Goal: Task Accomplishment & Management: Use online tool/utility

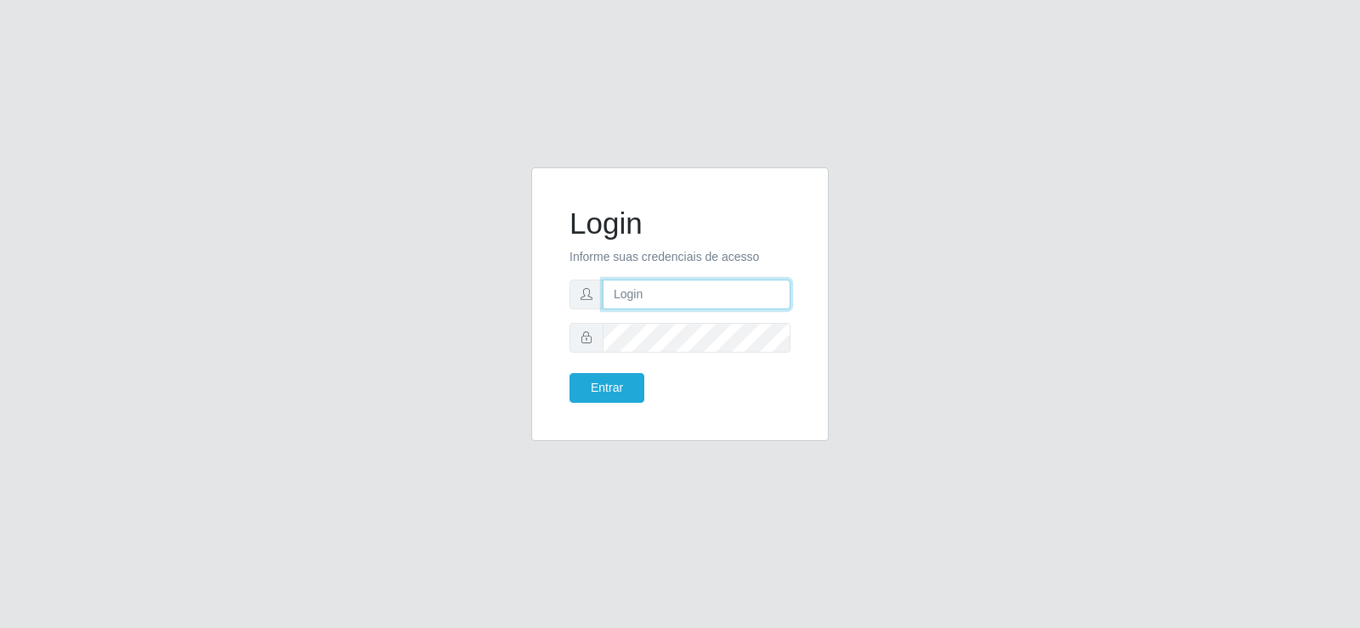
click at [673, 303] on input "text" at bounding box center [696, 295] width 188 height 30
click at [779, 291] on input "sileideiwof@supermanaira" at bounding box center [696, 295] width 188 height 30
drag, startPoint x: 779, startPoint y: 290, endPoint x: 578, endPoint y: 329, distance: 205.2
click at [578, 329] on form "Login Informe suas credenciais de acesso sileideiwof@supermanaira Entrar" at bounding box center [679, 304] width 221 height 197
click at [760, 292] on input "sileideiwof@supermanaira" at bounding box center [696, 295] width 188 height 30
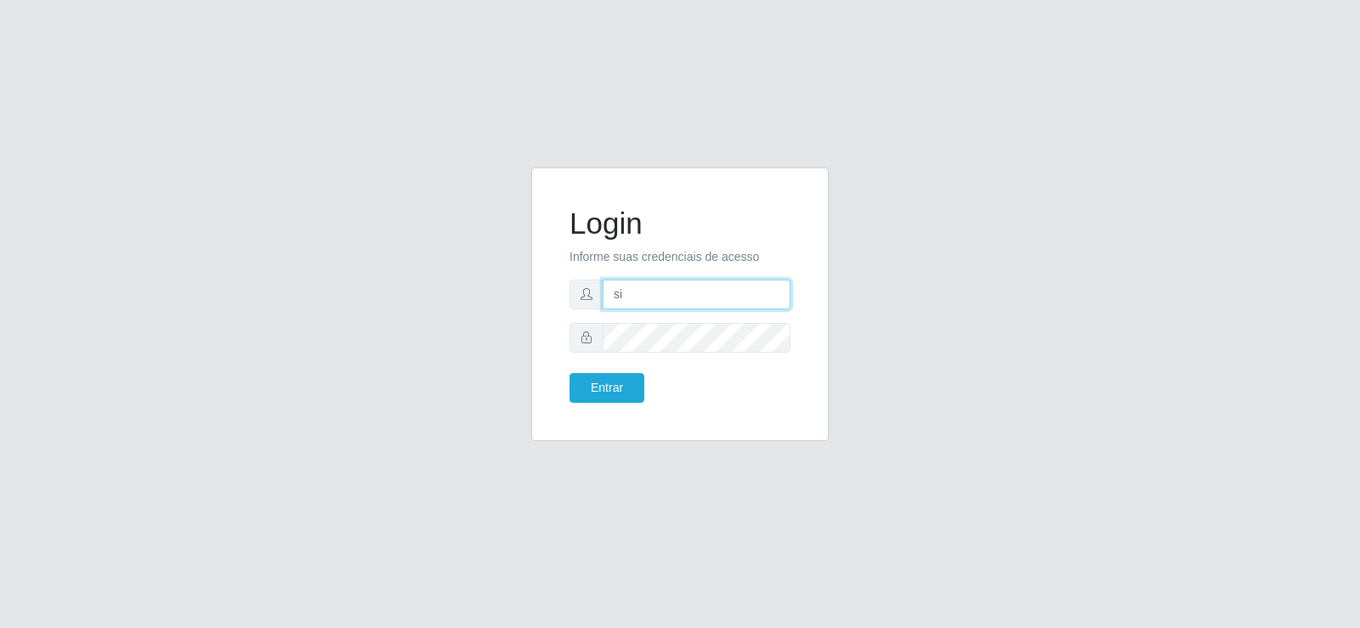
type input "s"
click at [614, 292] on input "text" at bounding box center [696, 295] width 188 height 30
type input "192700"
drag, startPoint x: 665, startPoint y: 301, endPoint x: 663, endPoint y: 309, distance: 8.9
click at [665, 300] on input "192700" at bounding box center [696, 295] width 188 height 30
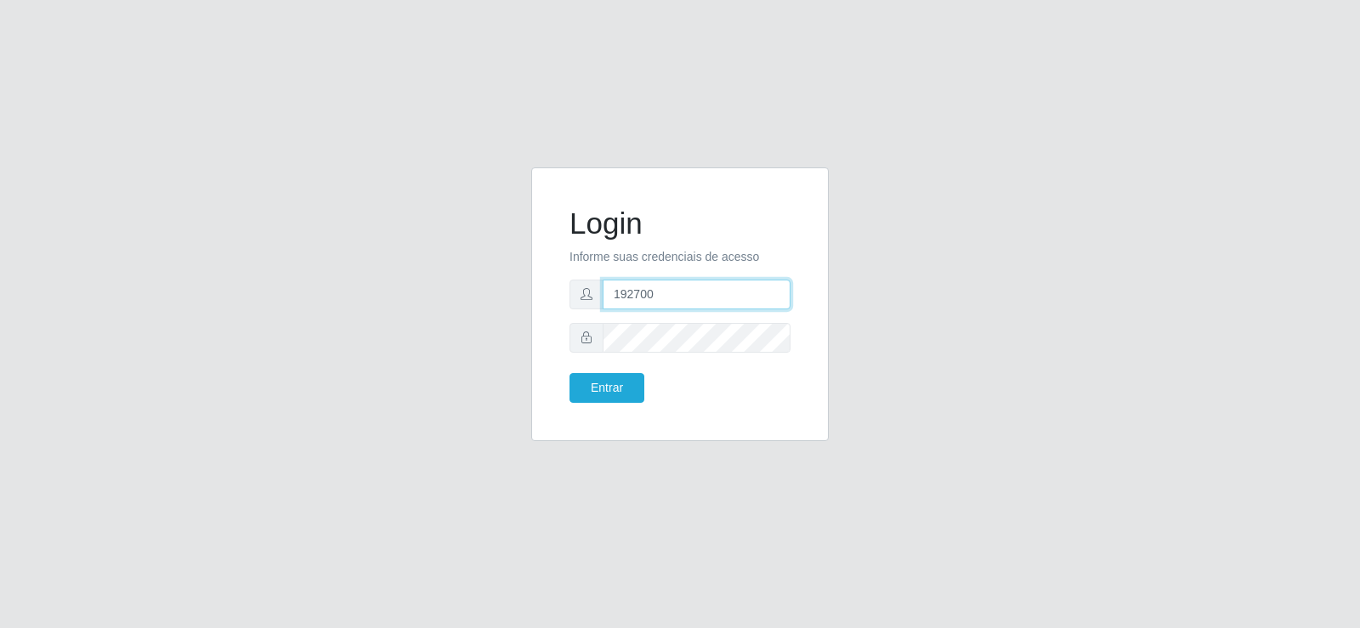
drag, startPoint x: 665, startPoint y: 297, endPoint x: 600, endPoint y: 297, distance: 65.4
click at [600, 297] on div "192700" at bounding box center [679, 295] width 221 height 30
click at [630, 298] on input "text" at bounding box center [696, 295] width 188 height 30
type input "getuliosuper@manaira"
click at [745, 294] on input "getuliosuper@manaira" at bounding box center [696, 295] width 188 height 30
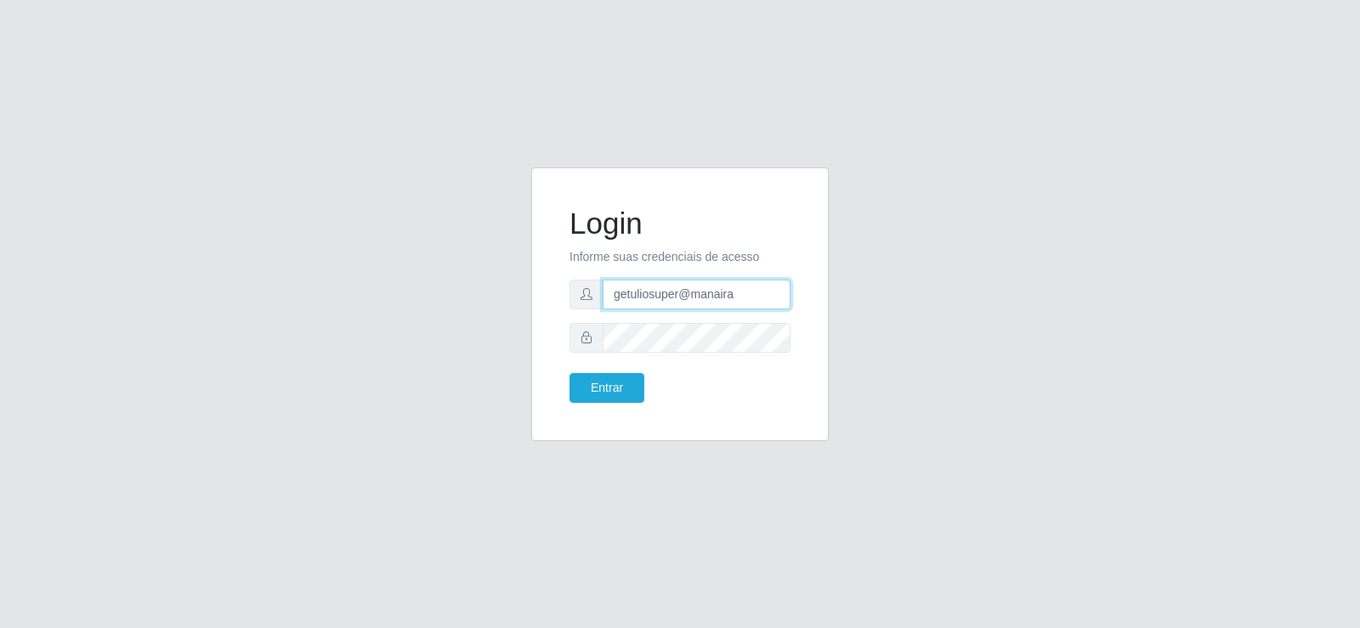
drag, startPoint x: 723, startPoint y: 293, endPoint x: 588, endPoint y: 314, distance: 136.8
click at [585, 312] on form "Login Informe suas credenciais de acesso getuliosuper@manaira Entrar" at bounding box center [679, 304] width 221 height 197
click at [611, 293] on input "text" at bounding box center [696, 295] width 188 height 30
click at [623, 393] on button "Entrar" at bounding box center [606, 388] width 75 height 30
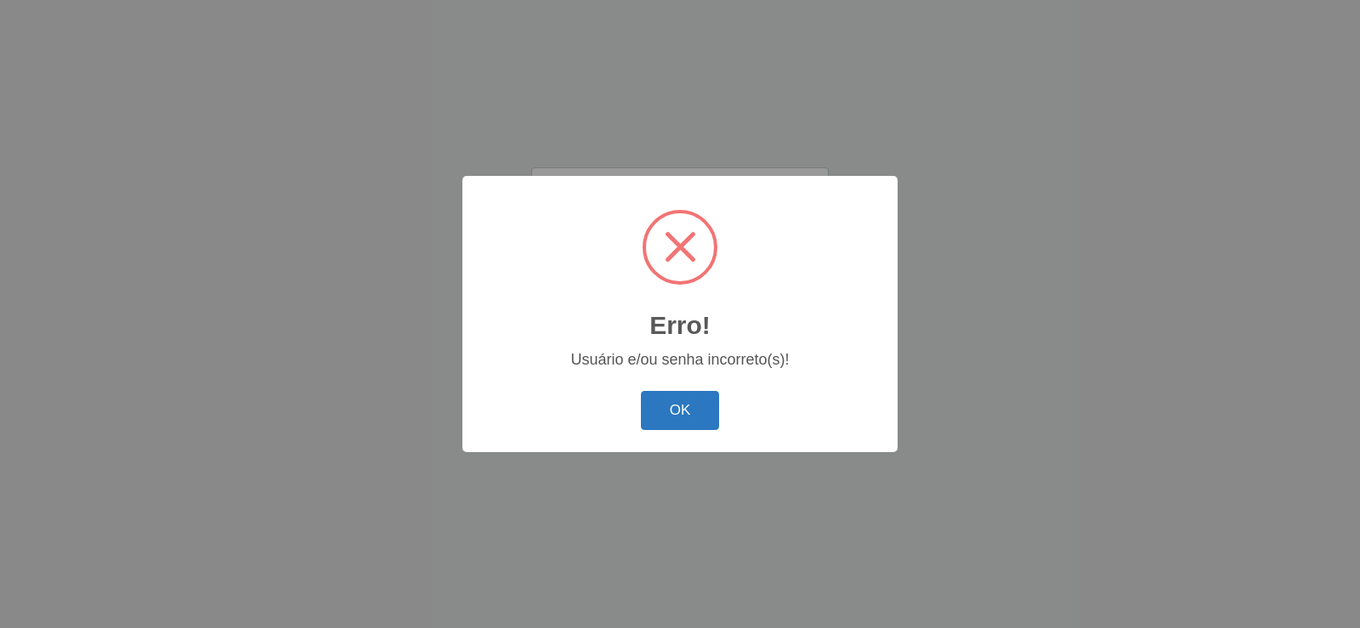
click at [662, 416] on button "OK" at bounding box center [680, 411] width 79 height 40
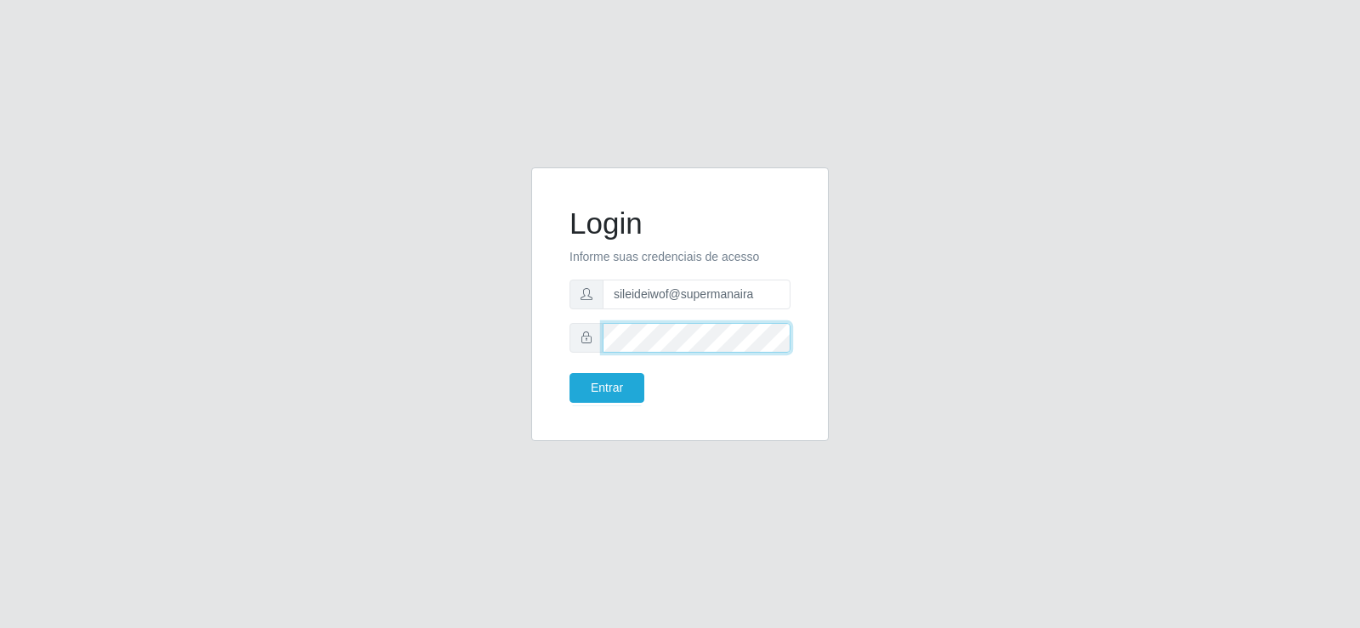
click at [516, 373] on div "Login Informe suas credenciais de acesso sileideiwof@supermanaira Entrar" at bounding box center [679, 314] width 969 height 294
click at [764, 290] on input "sileideiwof@supermanaira" at bounding box center [696, 295] width 188 height 30
type input "s"
type input "[PERSON_NAME]"
click at [619, 376] on button "Entrar" at bounding box center [606, 388] width 75 height 30
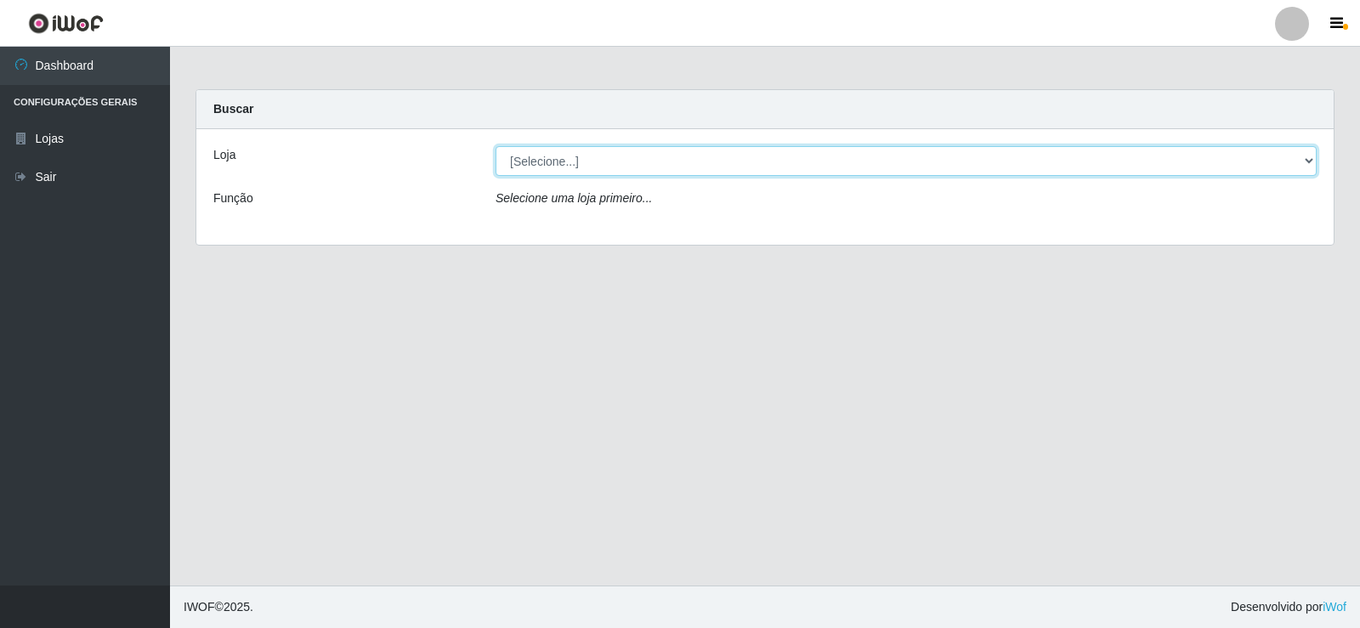
click at [1304, 160] on select "[Selecione...] Supermercado Manaira" at bounding box center [905, 161] width 821 height 30
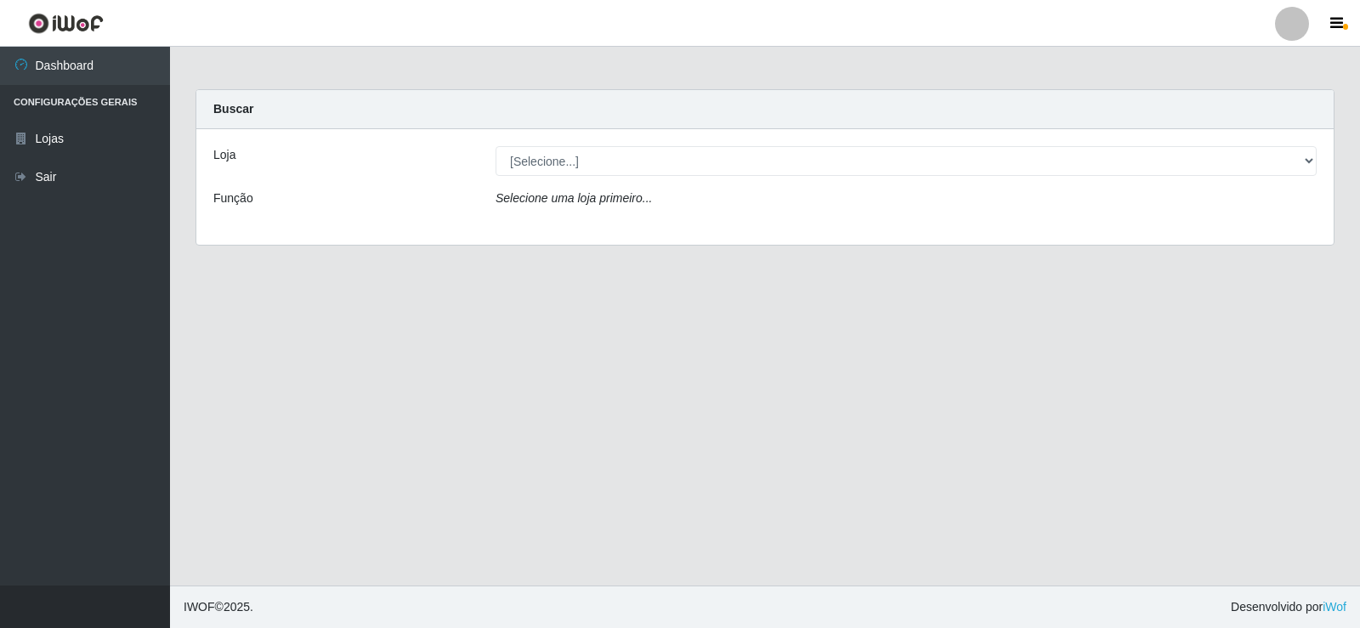
click at [1160, 223] on div "Loja [Selecione...] Supermercado Manaira Função Selecione uma loja primeiro..." at bounding box center [764, 187] width 1137 height 116
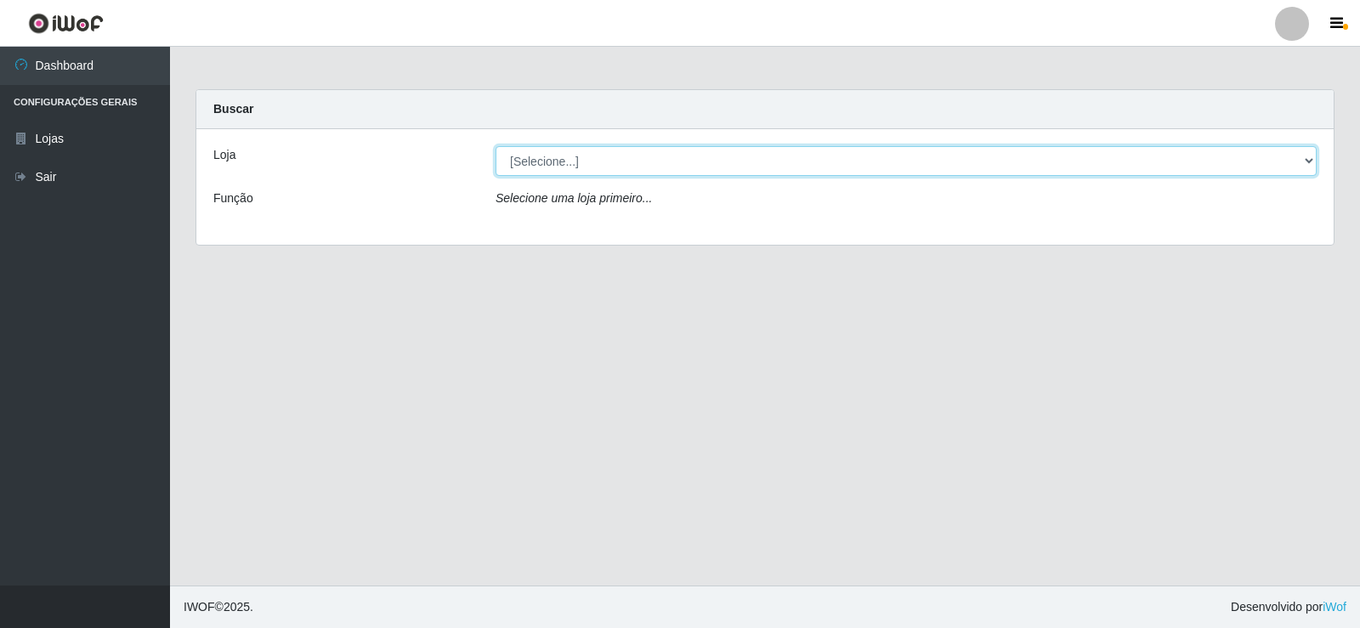
click at [1310, 160] on select "[Selecione...] Supermercado Manaira" at bounding box center [905, 161] width 821 height 30
select select "443"
click at [495, 146] on select "[Selecione...] Supermercado Manaira" at bounding box center [905, 161] width 821 height 30
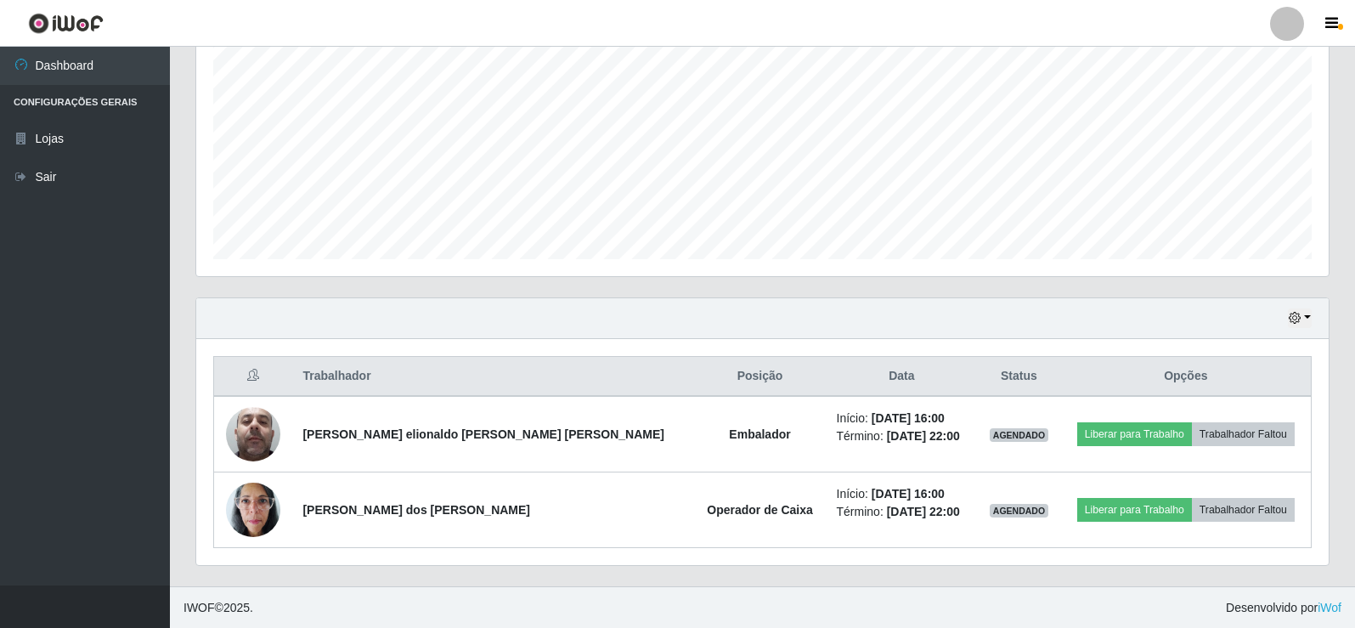
scroll to position [349, 0]
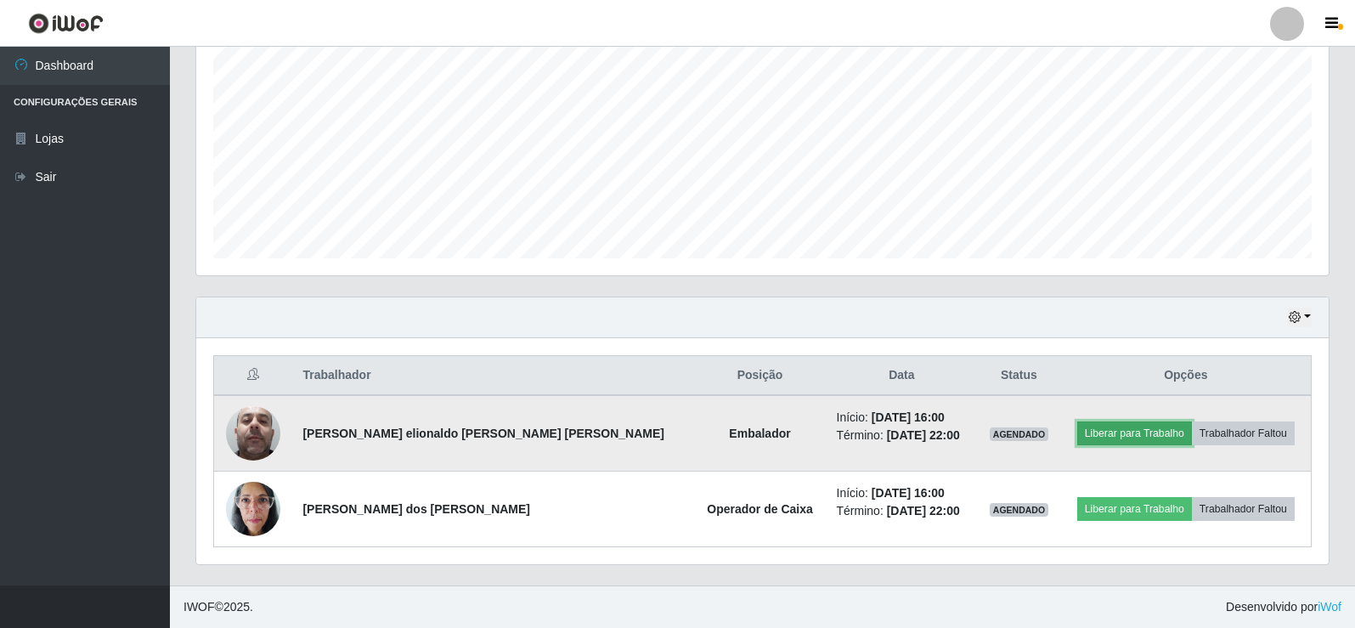
click at [1111, 431] on button "Liberar para Trabalho" at bounding box center [1135, 433] width 115 height 24
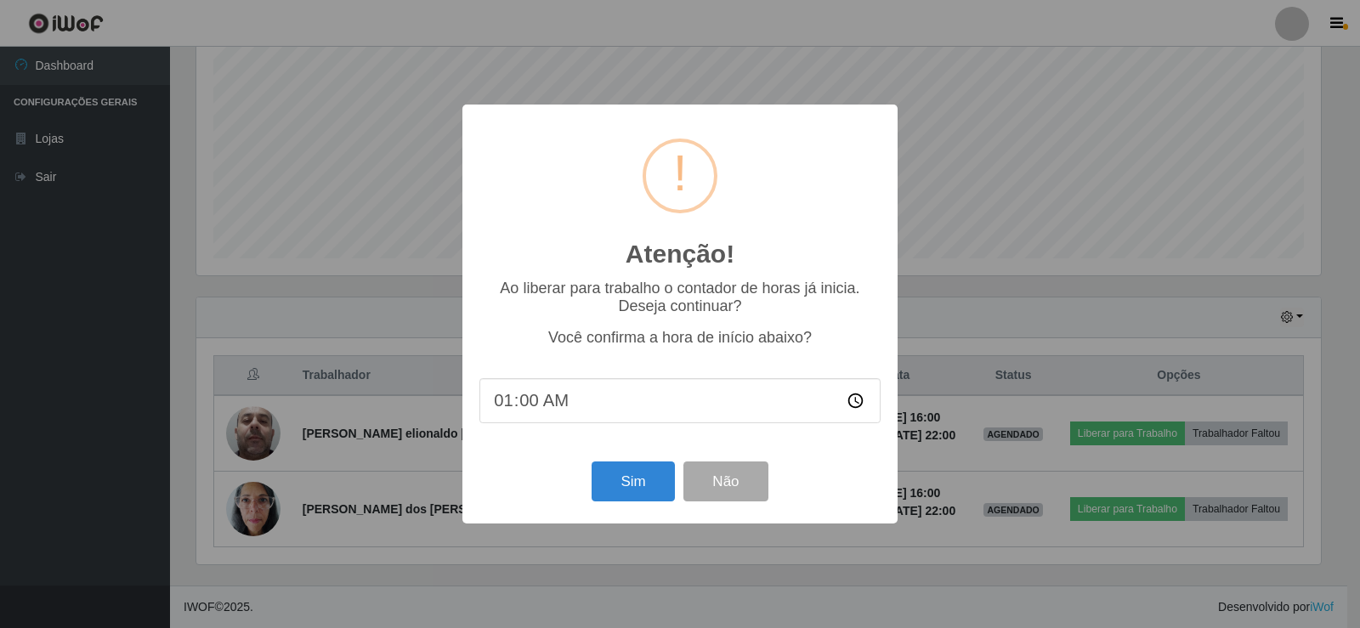
type input "16:00"
click at [642, 489] on button "Sim" at bounding box center [632, 481] width 82 height 40
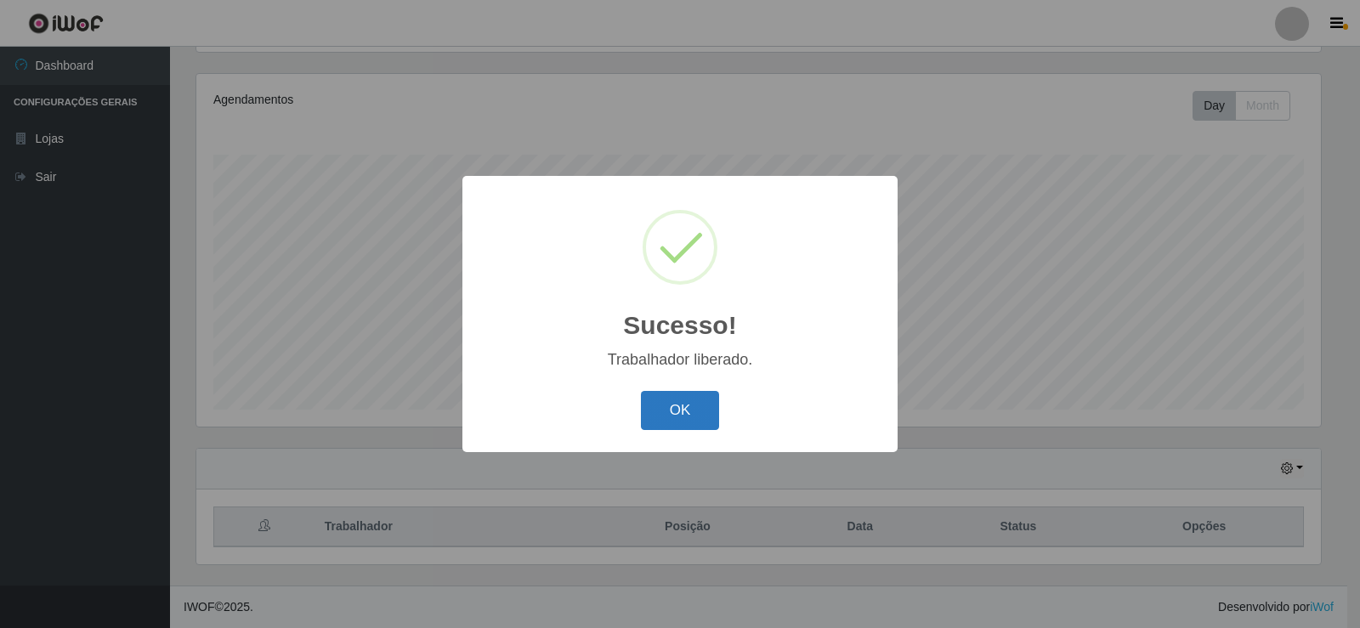
click at [684, 411] on button "OK" at bounding box center [680, 411] width 79 height 40
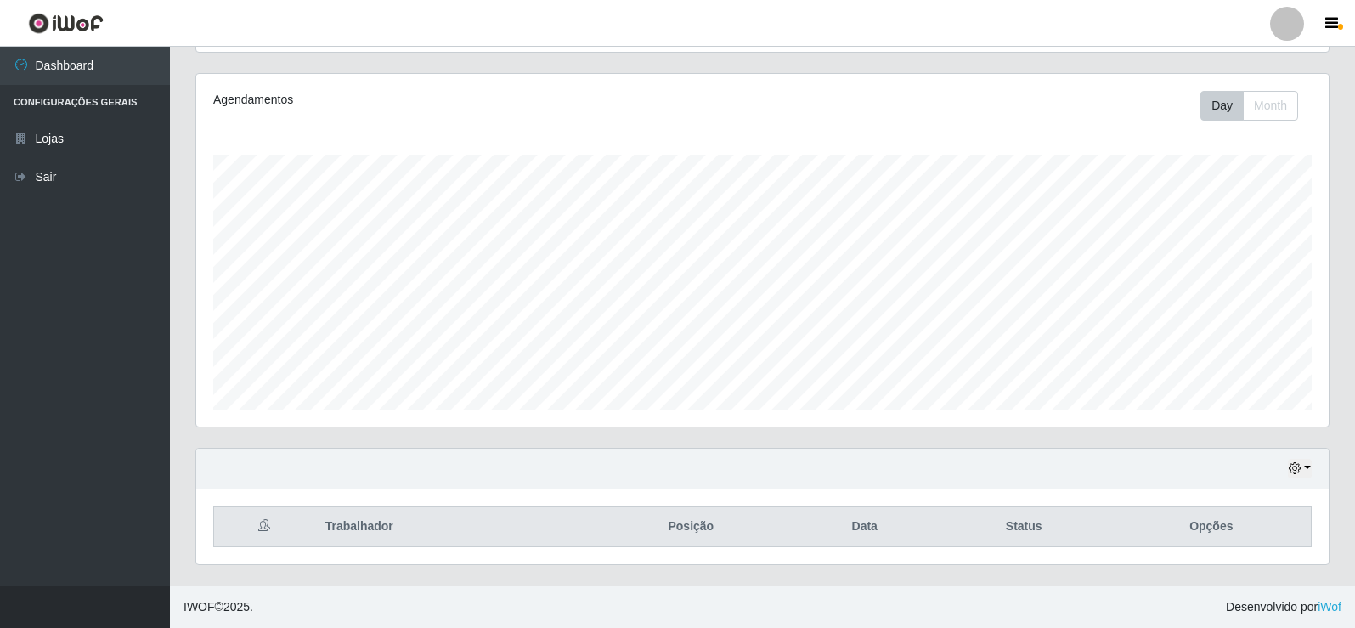
scroll to position [283, 0]
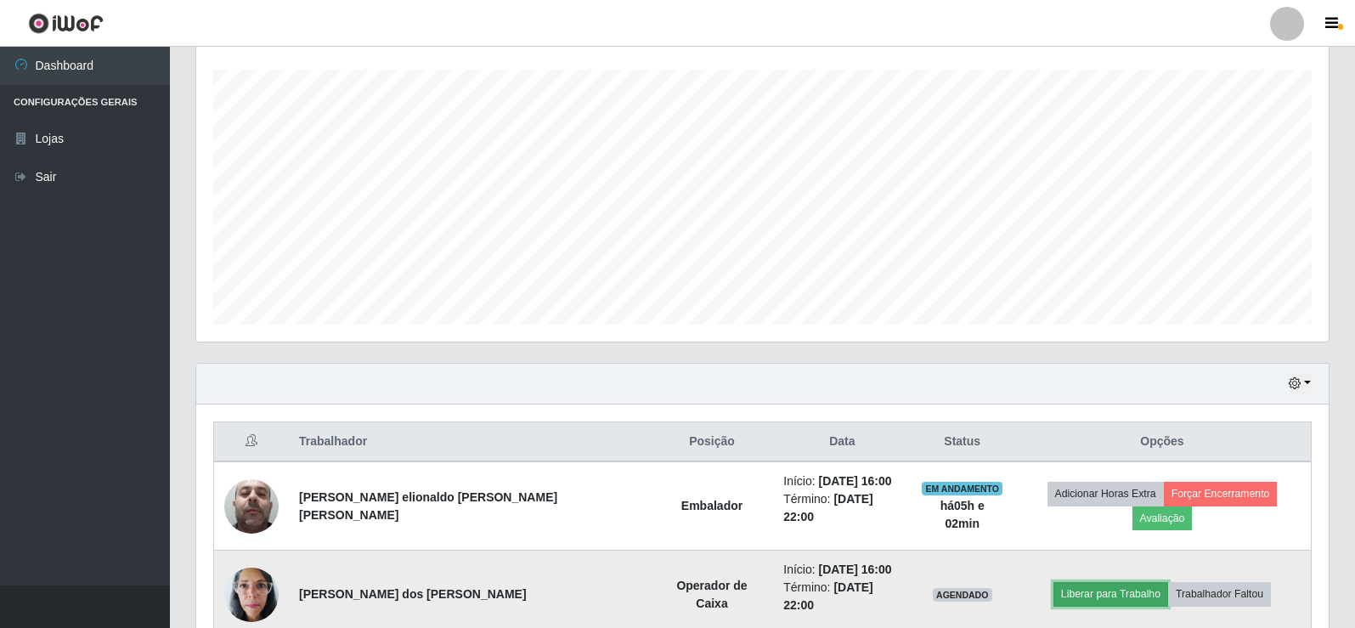
click at [1089, 582] on button "Liberar para Trabalho" at bounding box center [1111, 594] width 115 height 24
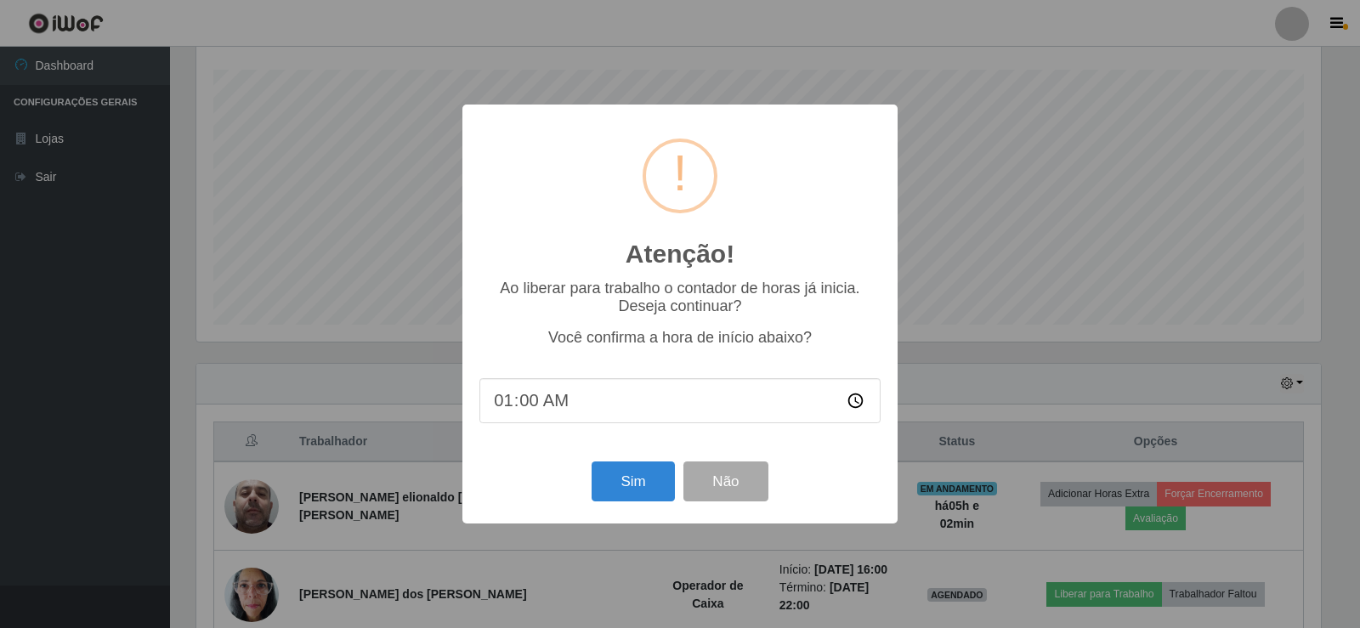
type input "16:00"
click at [622, 481] on button "Sim" at bounding box center [632, 481] width 82 height 40
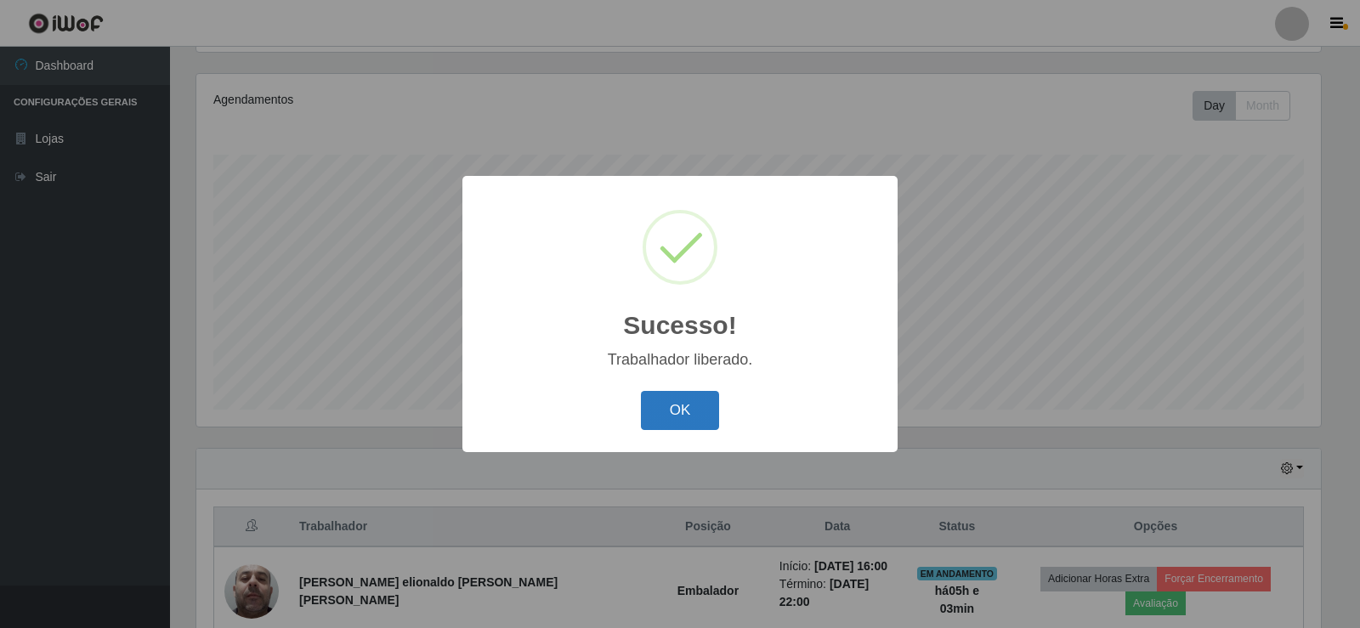
click at [677, 411] on button "OK" at bounding box center [680, 411] width 79 height 40
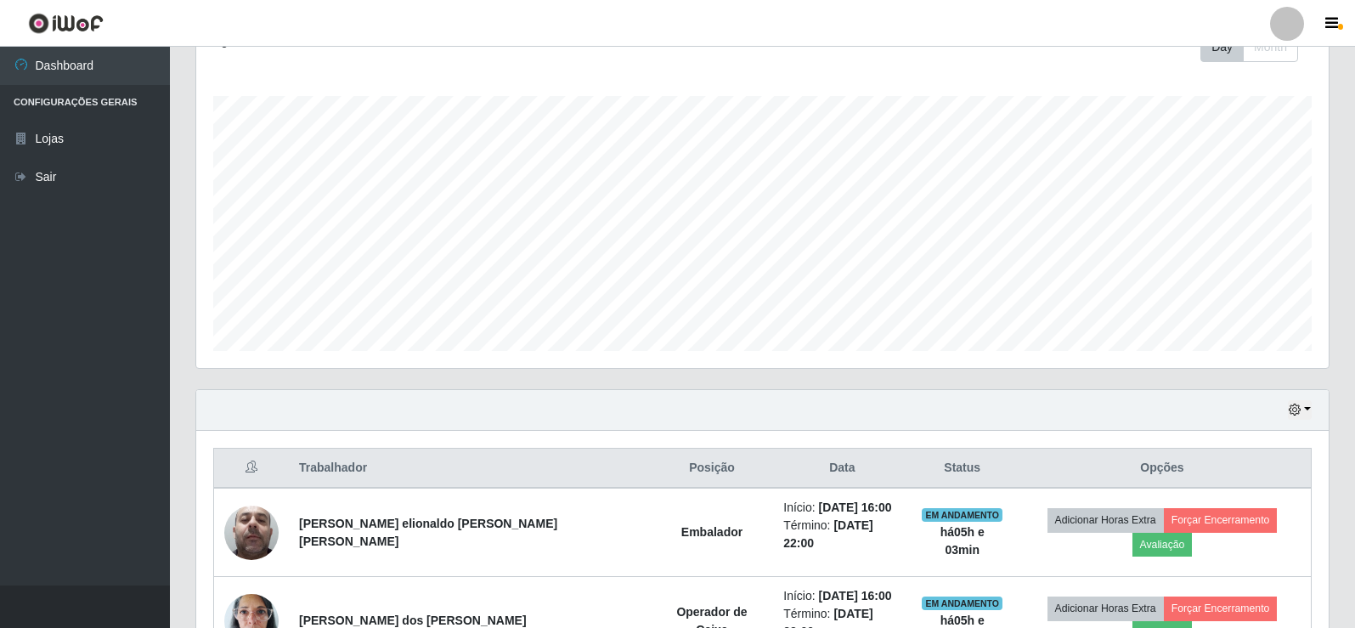
scroll to position [349, 0]
